Goal: Book appointment/travel/reservation

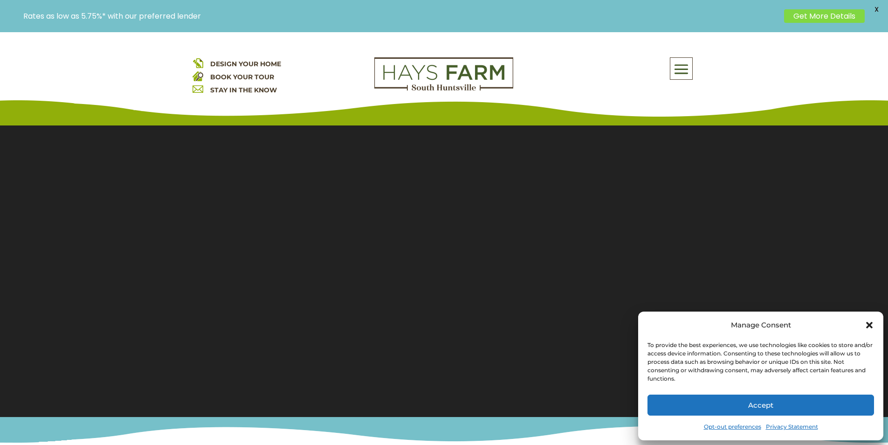
click at [672, 409] on button "Accept" at bounding box center [761, 404] width 227 height 21
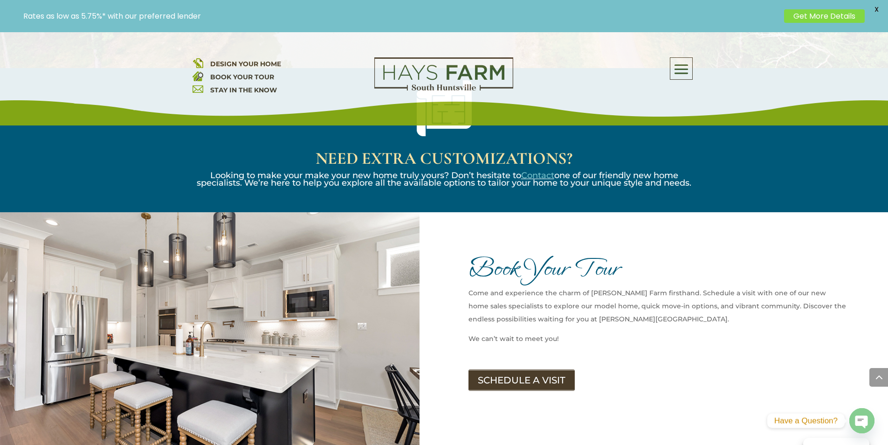
scroll to position [1399, 0]
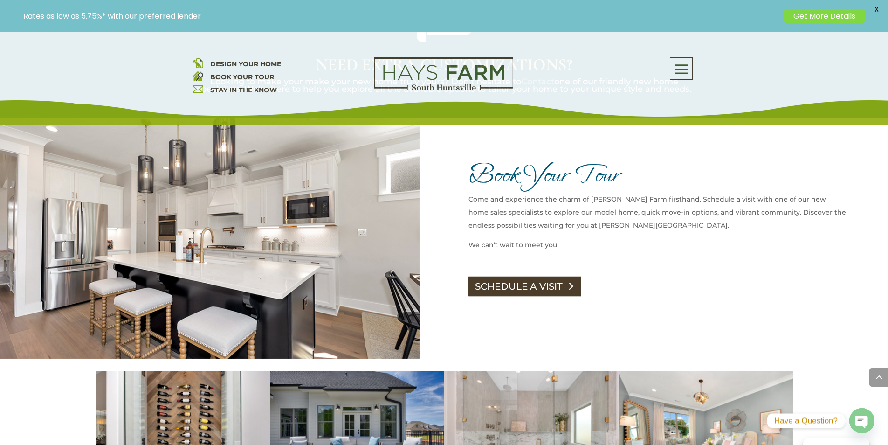
click at [474, 276] on link "SCHEDULE A VISIT" at bounding box center [525, 286] width 113 height 21
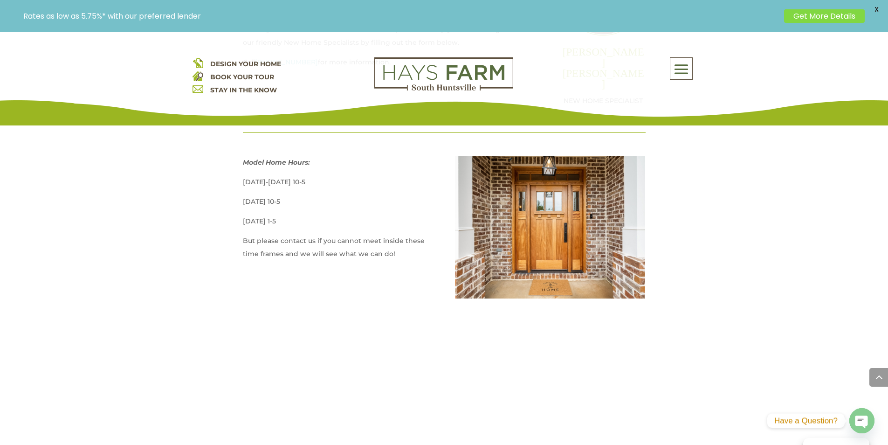
scroll to position [560, 0]
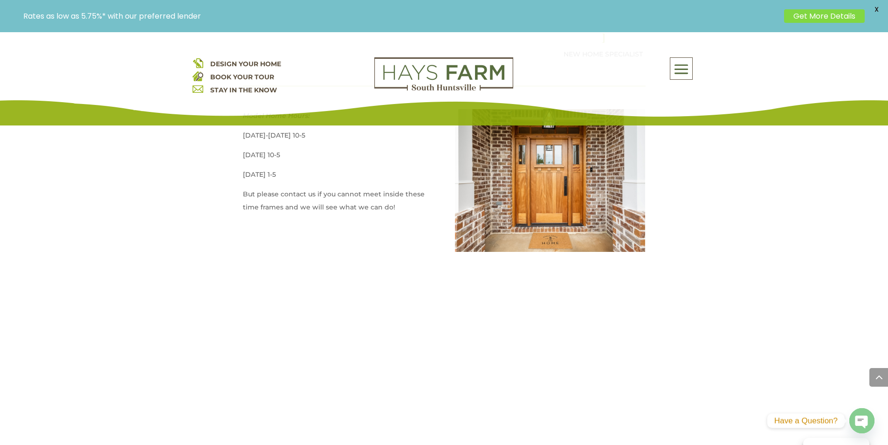
click at [286, 14] on p "Rates as low as 5.75%* with our preferred lender" at bounding box center [401, 16] width 756 height 9
click at [265, 17] on p "Rates as low as 5.75%* with our preferred lender" at bounding box center [401, 16] width 756 height 9
click at [277, 15] on p "Rates as low as 5.75%* with our preferred lender" at bounding box center [401, 16] width 756 height 9
